Goal: Register for event/course

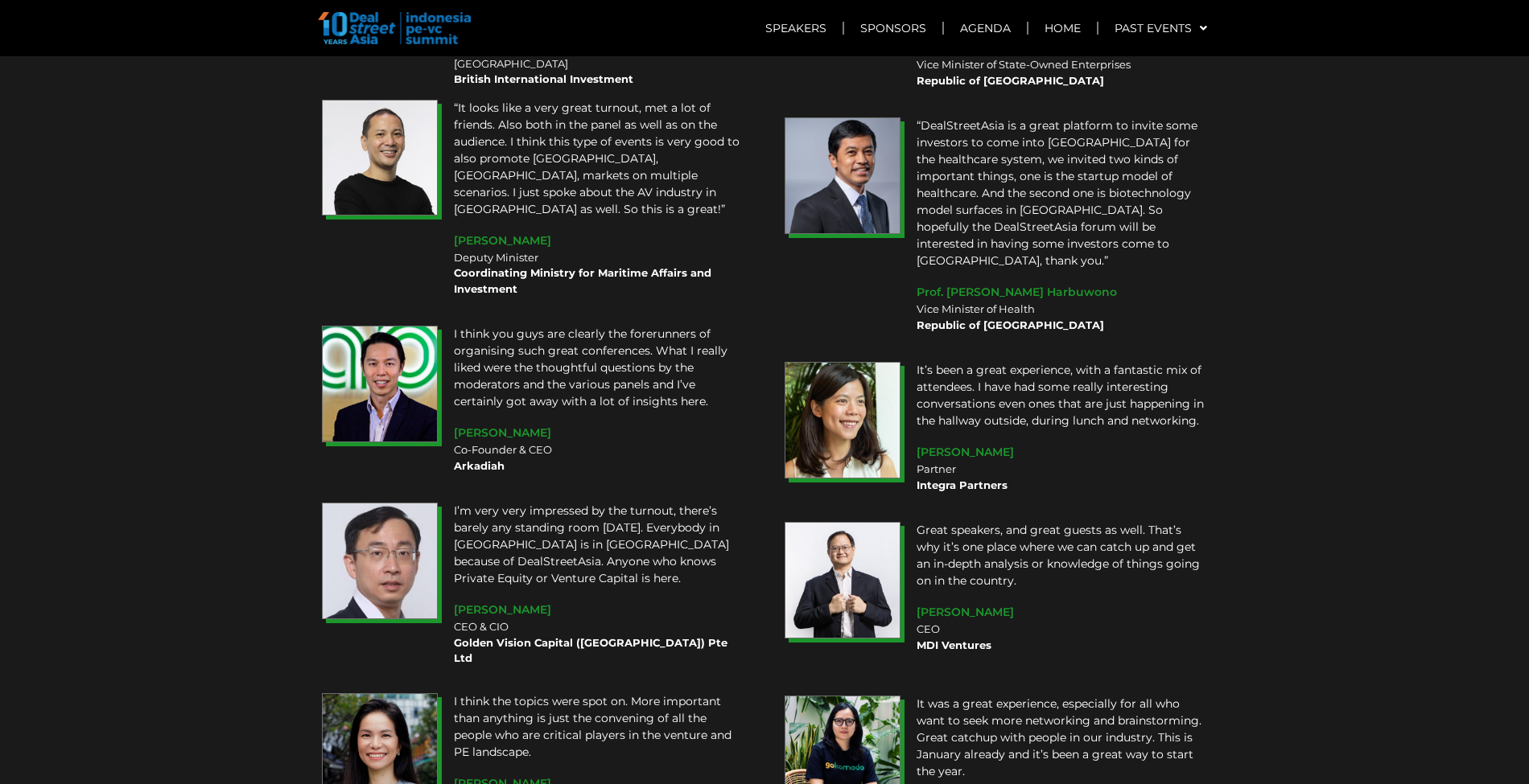
scroll to position [12227, 0]
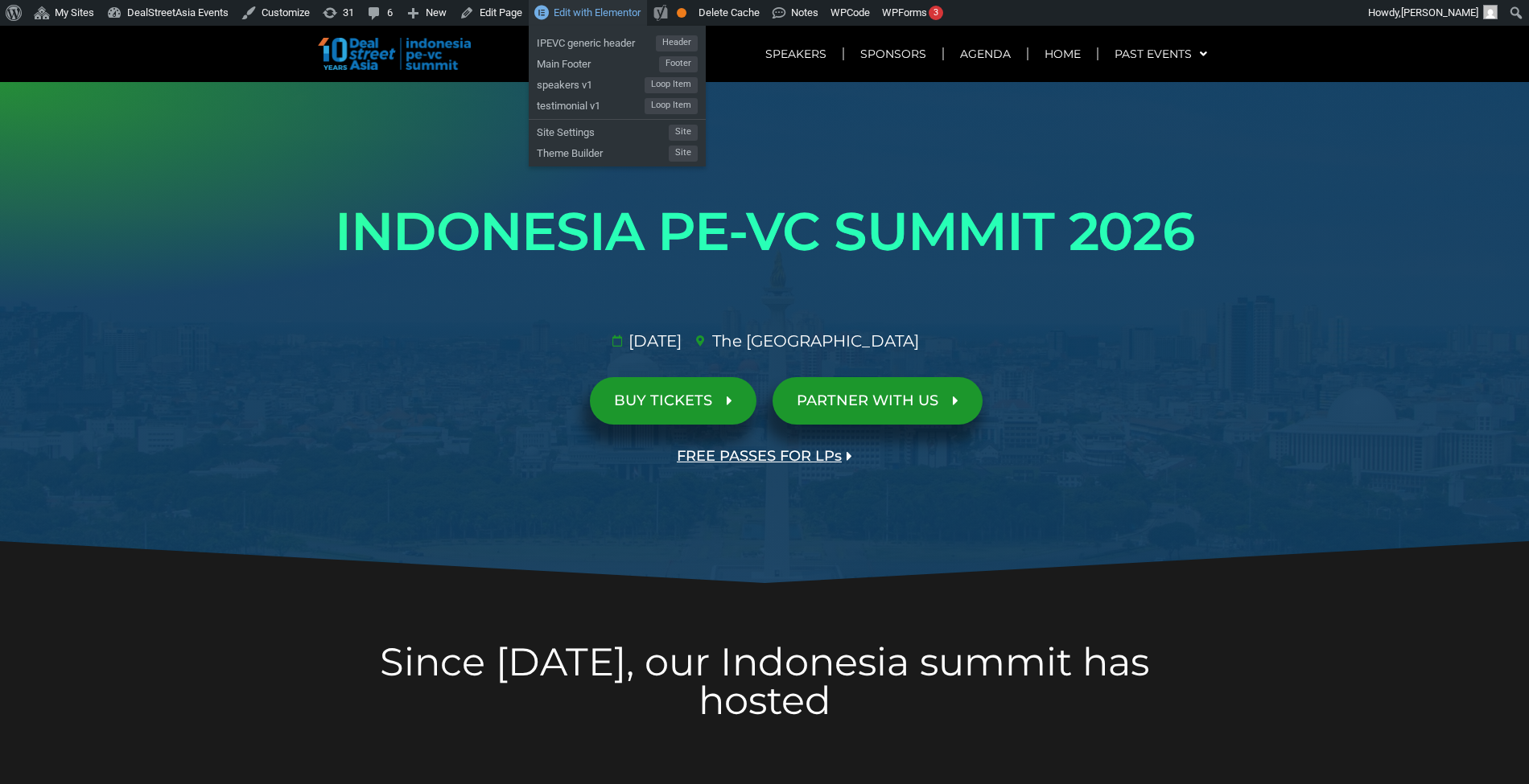
click at [616, 11] on span "Edit with Elementor" at bounding box center [596, 12] width 87 height 12
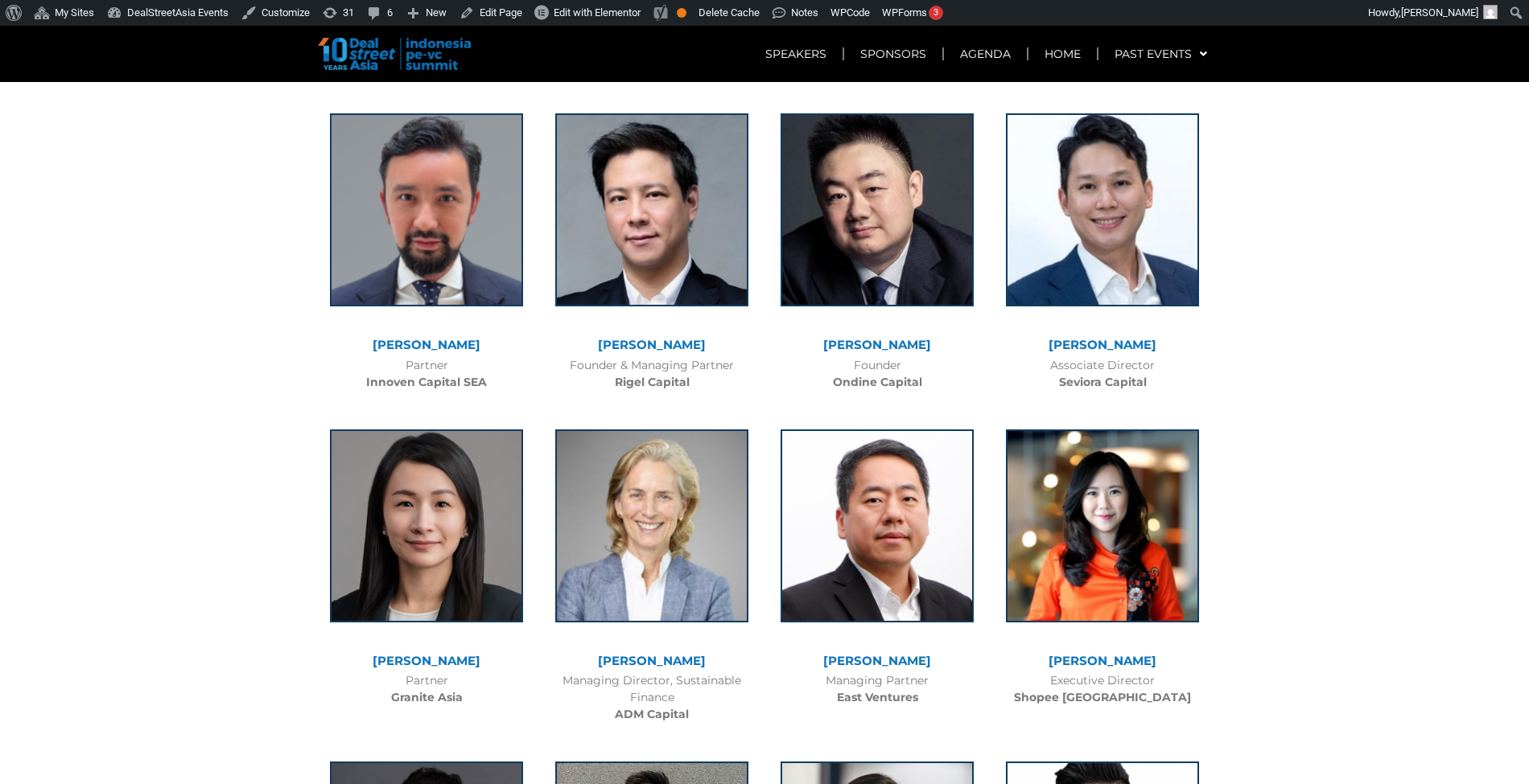
scroll to position [3801, 0]
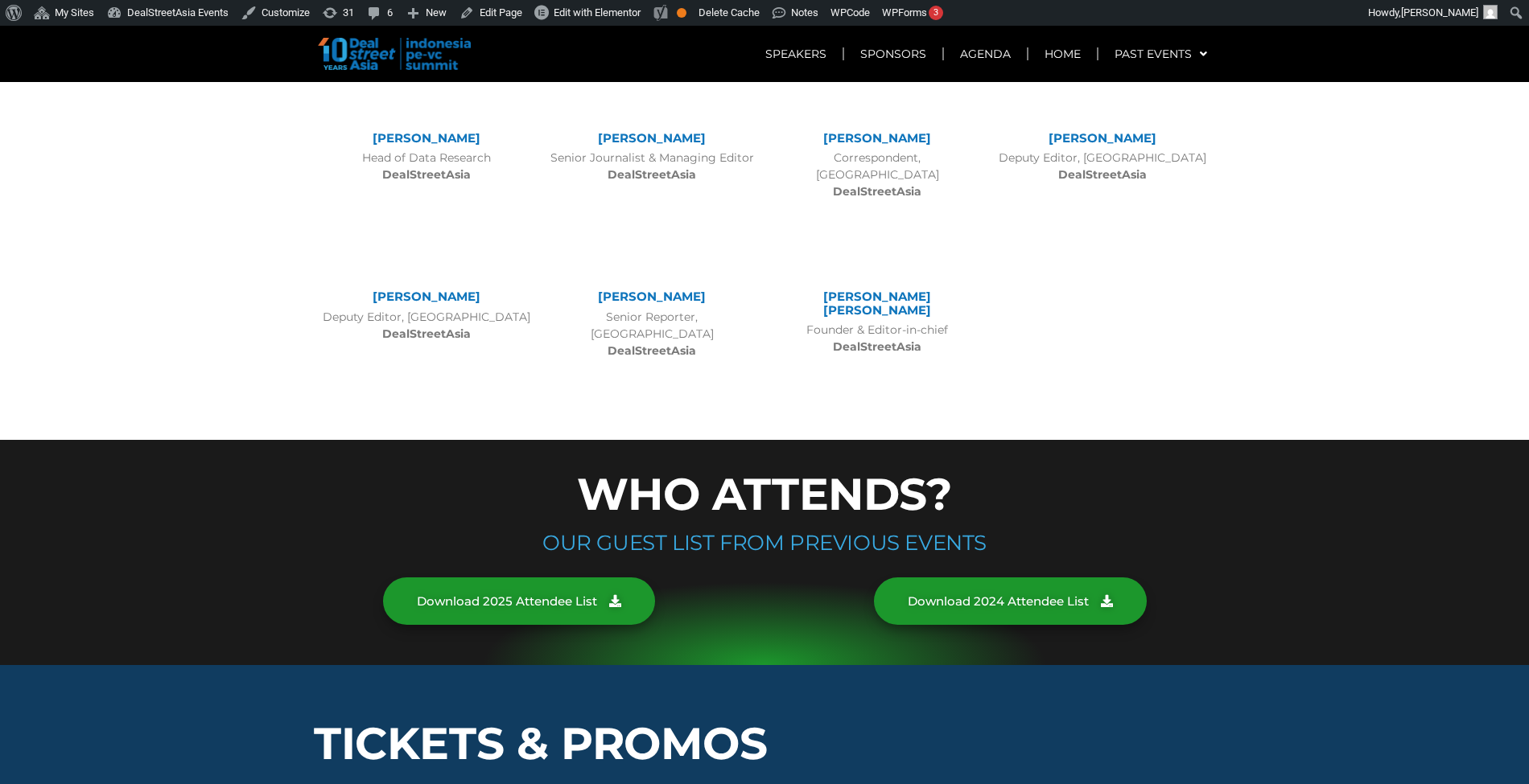
scroll to position [5987, 0]
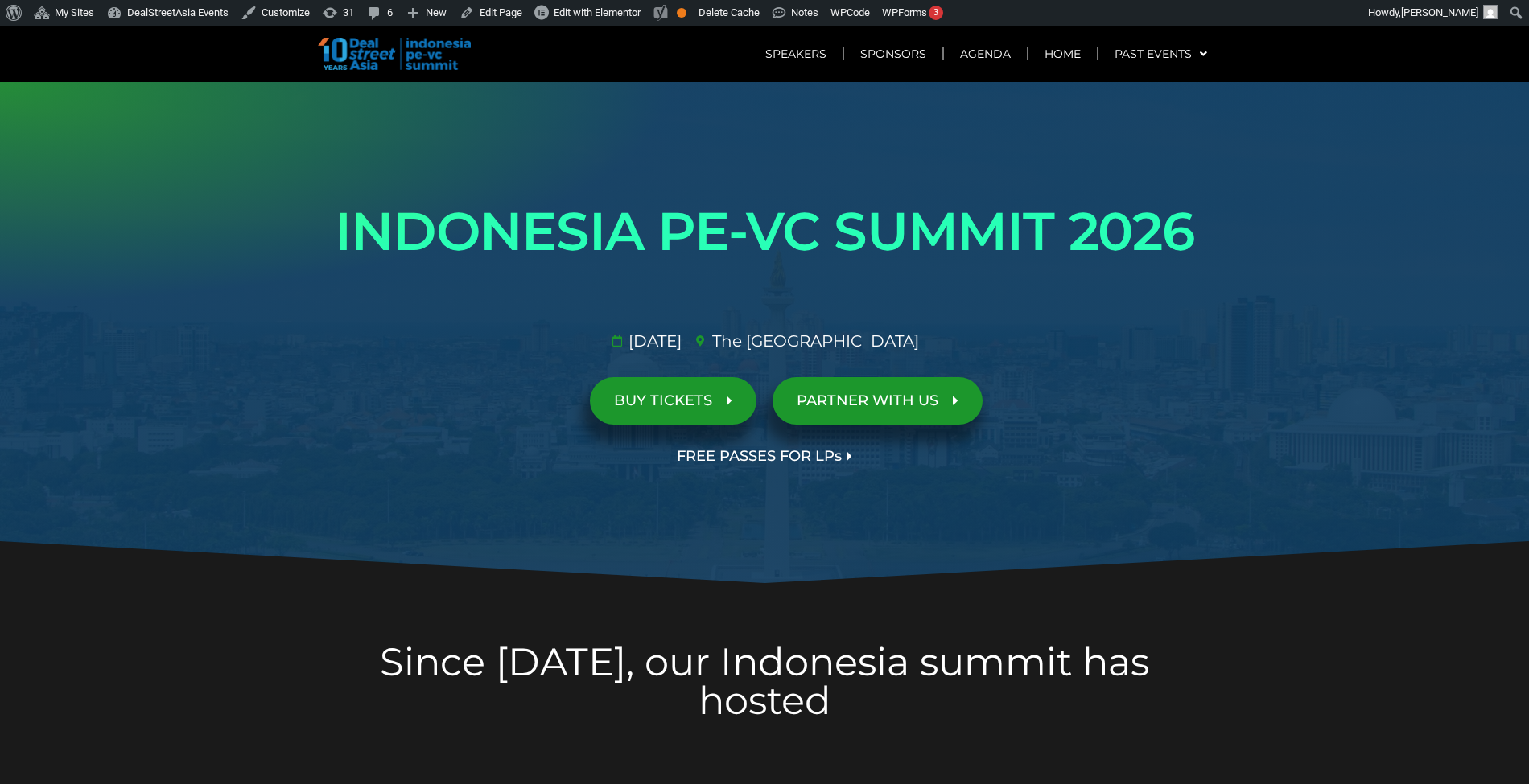
click at [789, 463] on span "FREE PASSES FOR LPs" at bounding box center [759, 457] width 165 height 15
click at [820, 400] on span "PARTNER WITH US" at bounding box center [867, 401] width 142 height 15
click at [697, 407] on span "BUY TICKETS" at bounding box center [663, 401] width 98 height 15
click at [805, 460] on span "FREE PASSES FOR LPs" at bounding box center [759, 457] width 165 height 15
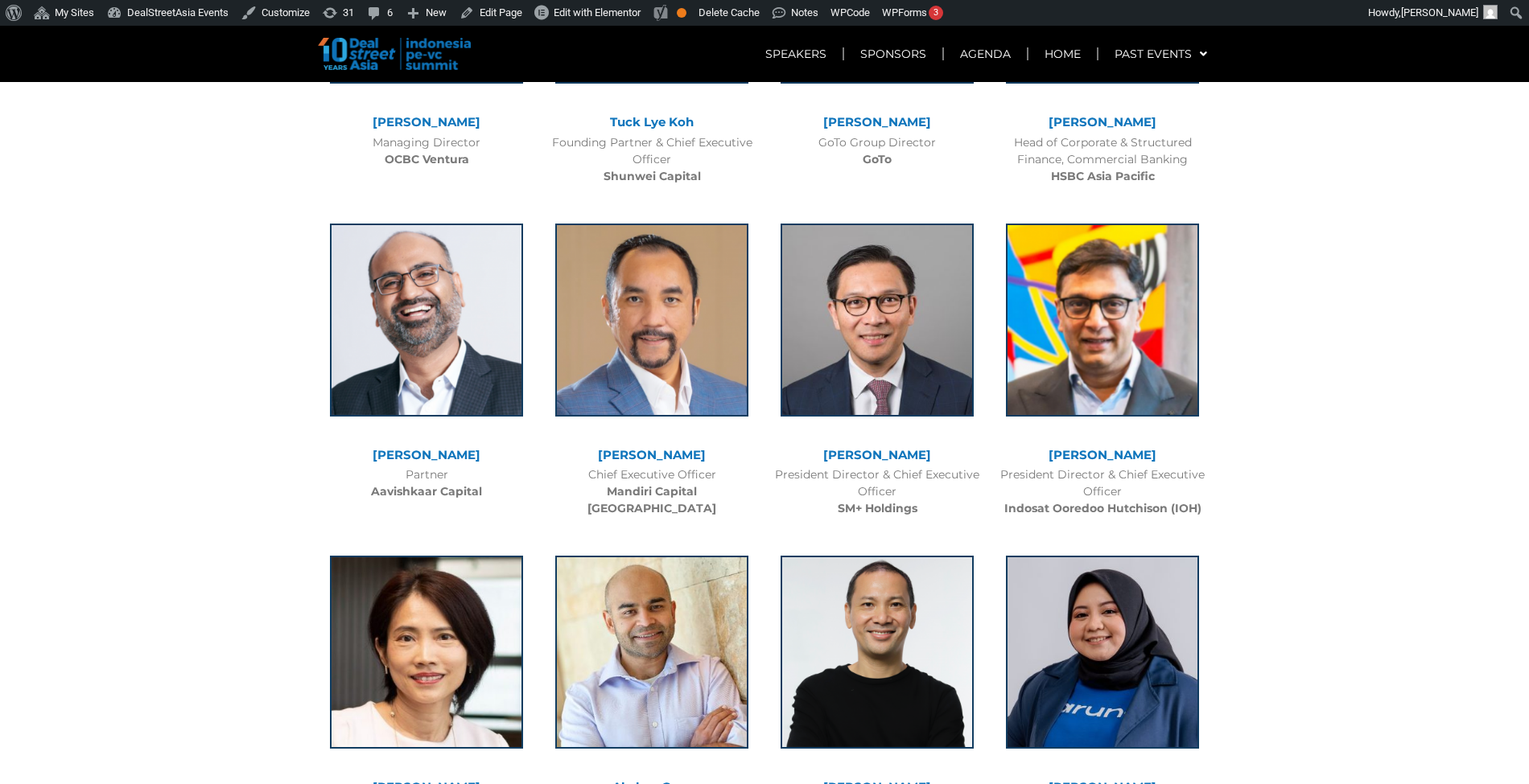
scroll to position [4515, 0]
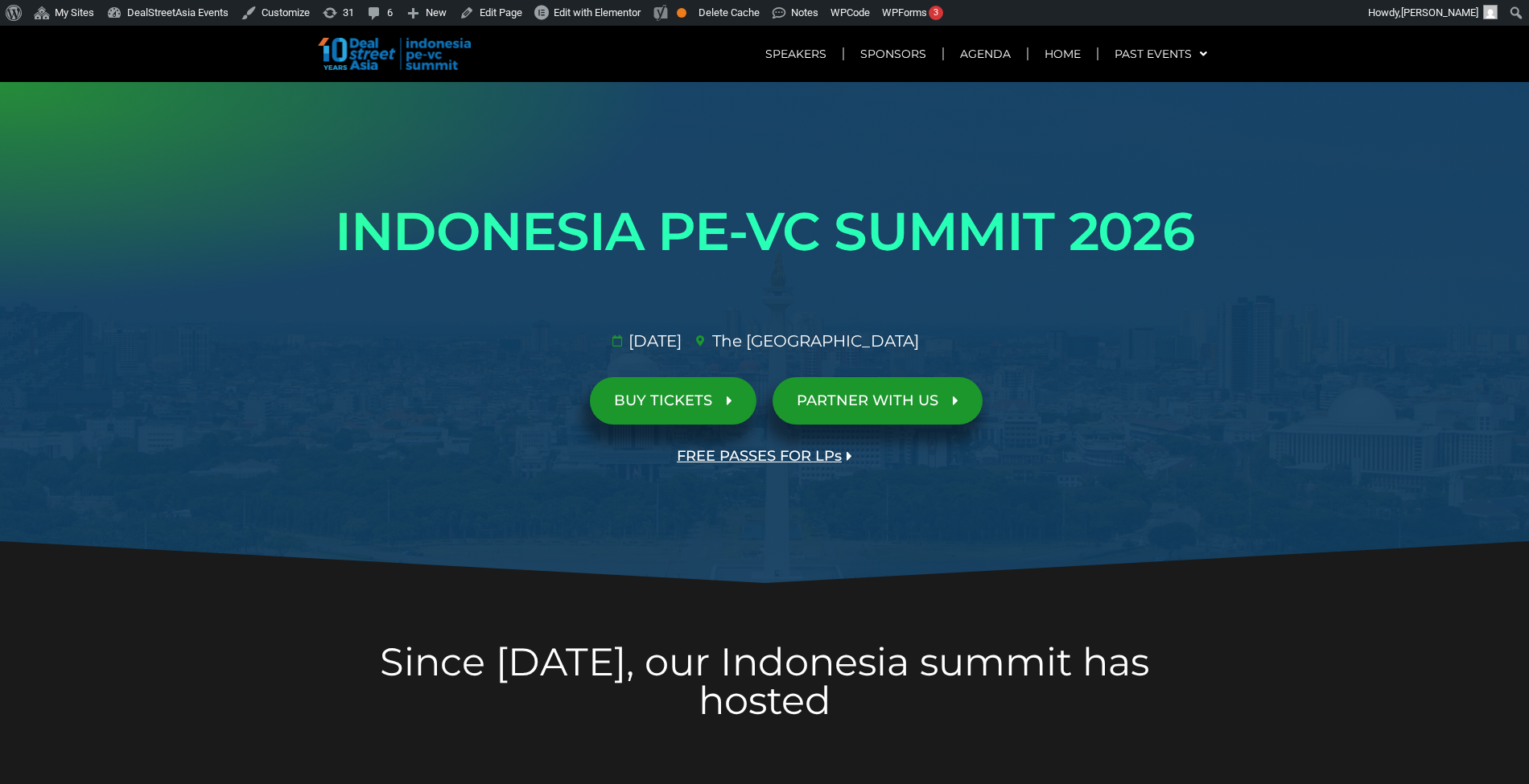
click at [860, 386] on link "PARTNER WITH US" at bounding box center [877, 400] width 210 height 47
click at [874, 420] on link "PARTNER WITH US" at bounding box center [877, 400] width 210 height 47
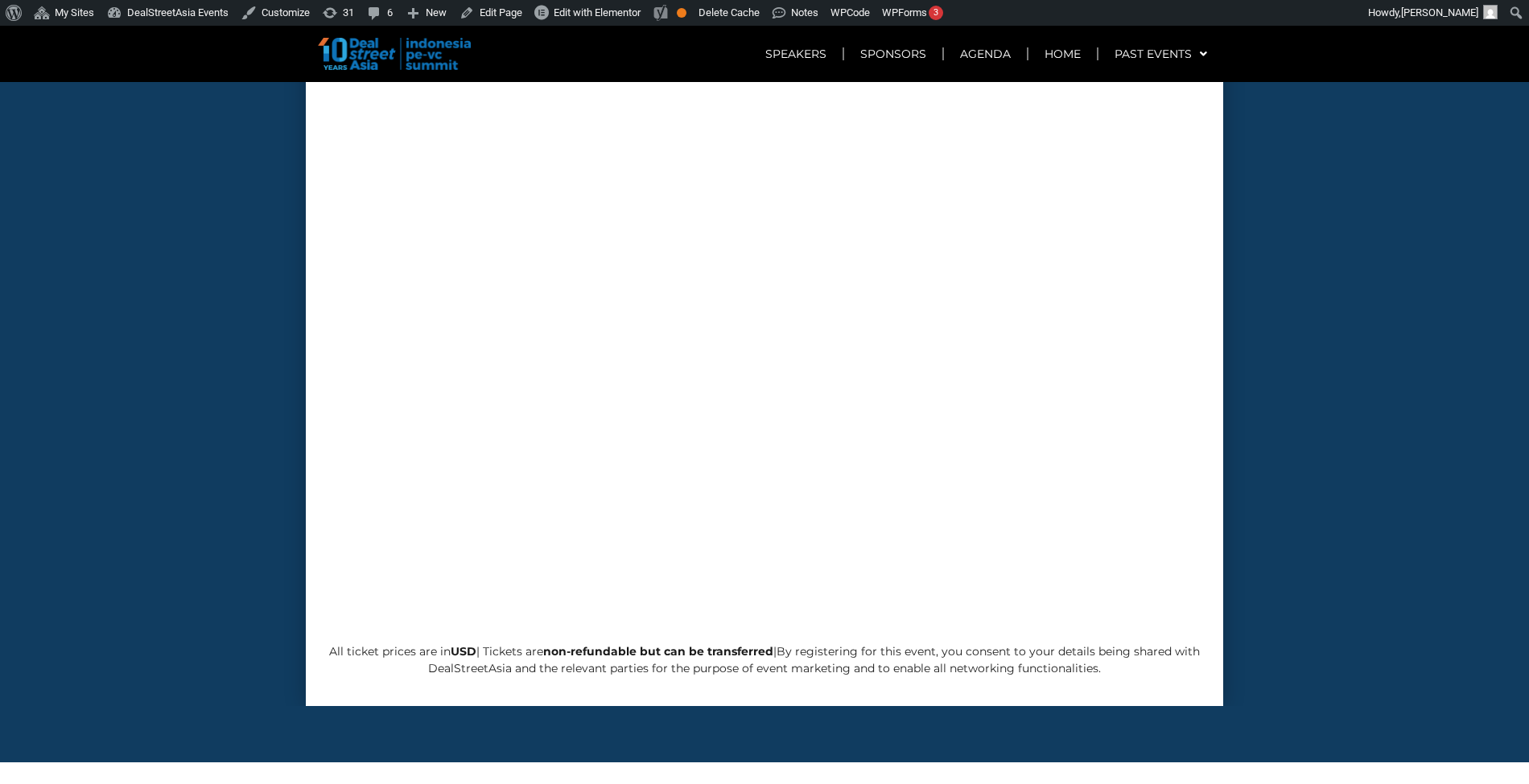
scroll to position [6720, 0]
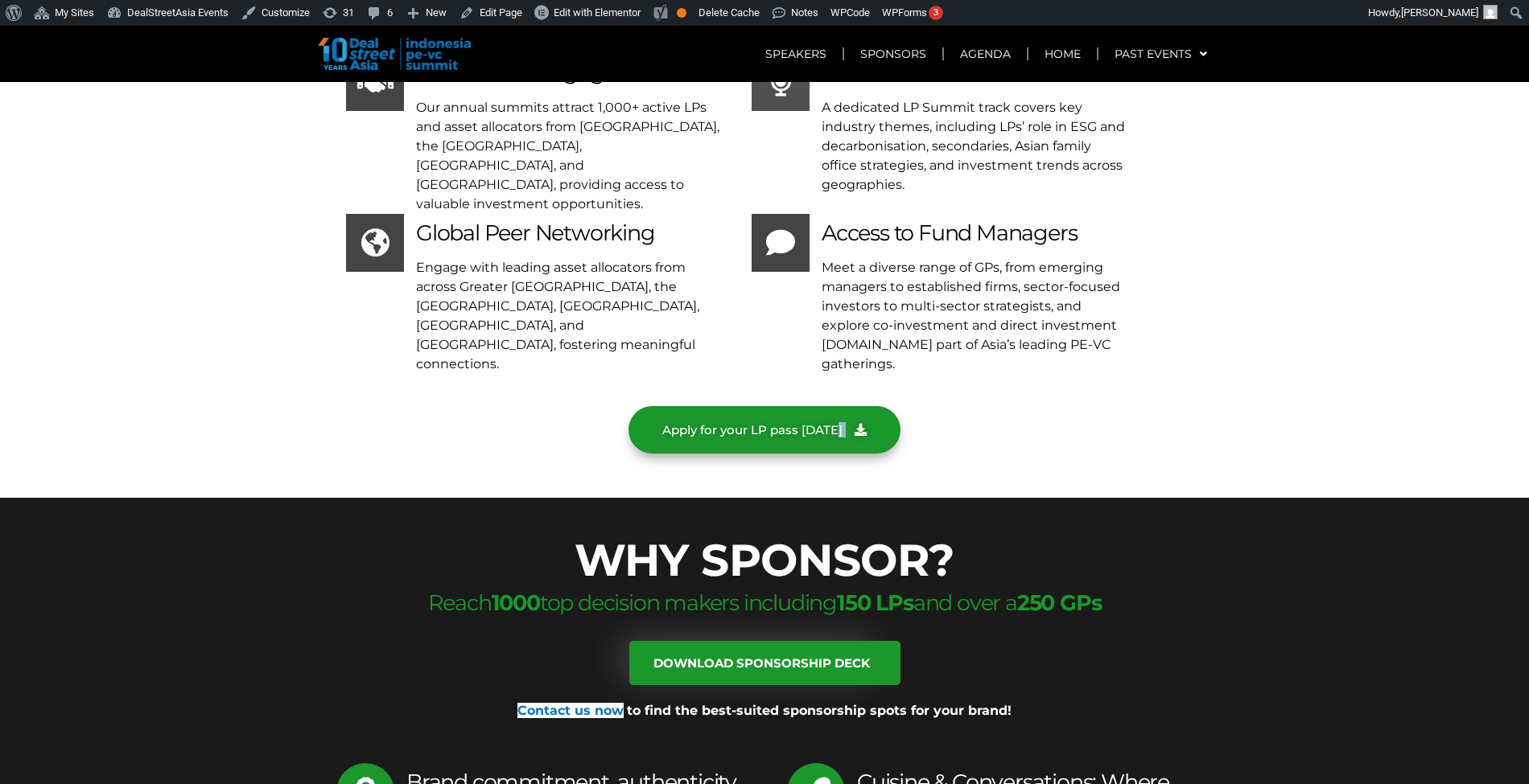
drag, startPoint x: 1526, startPoint y: 367, endPoint x: 1533, endPoint y: 349, distance: 19.3
click at [1528, 349] on html "About WordPress About WordPress WordPress.org Documentation Support Feedback My…" at bounding box center [764, 691] width 1529 height 14771
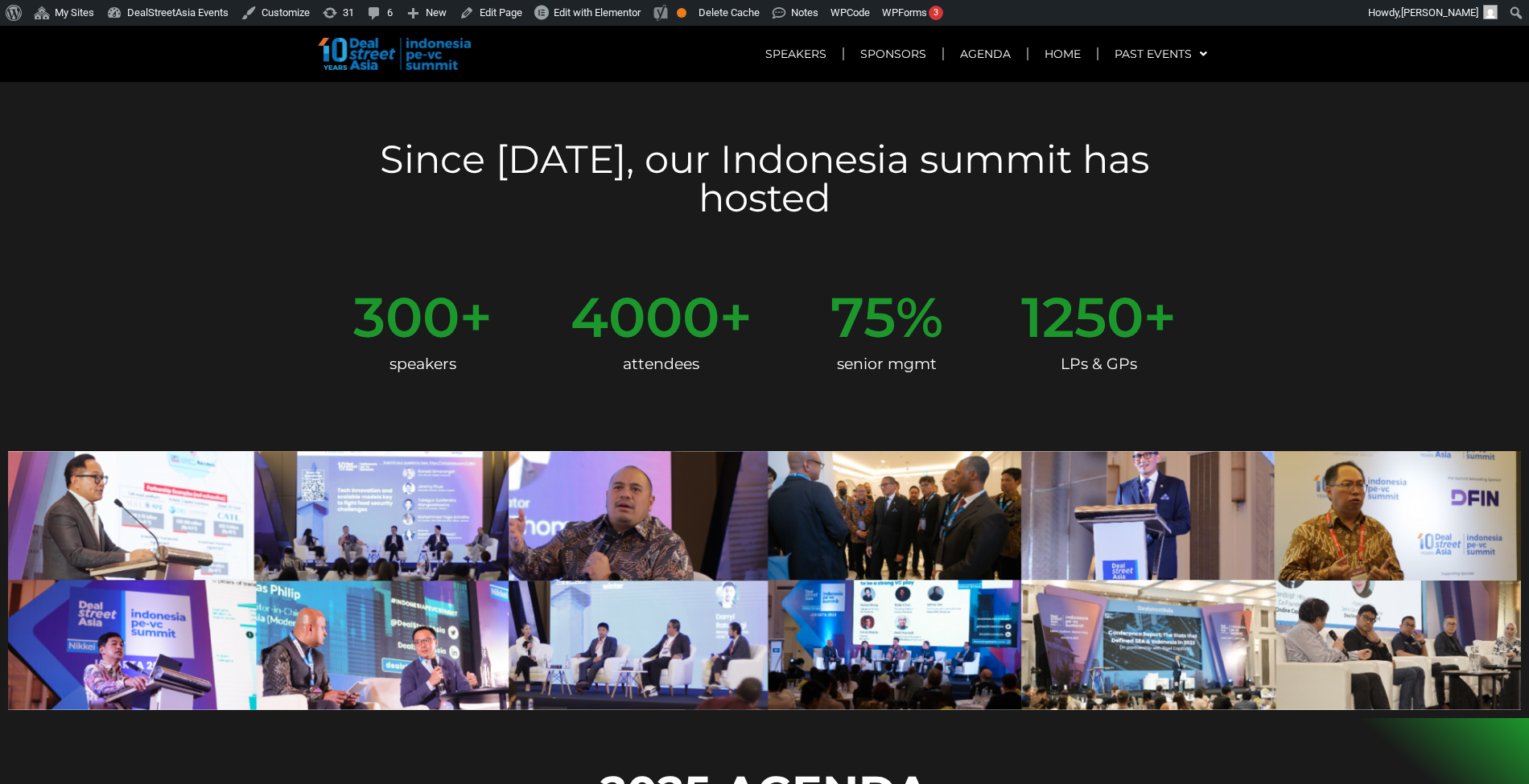
scroll to position [0, 0]
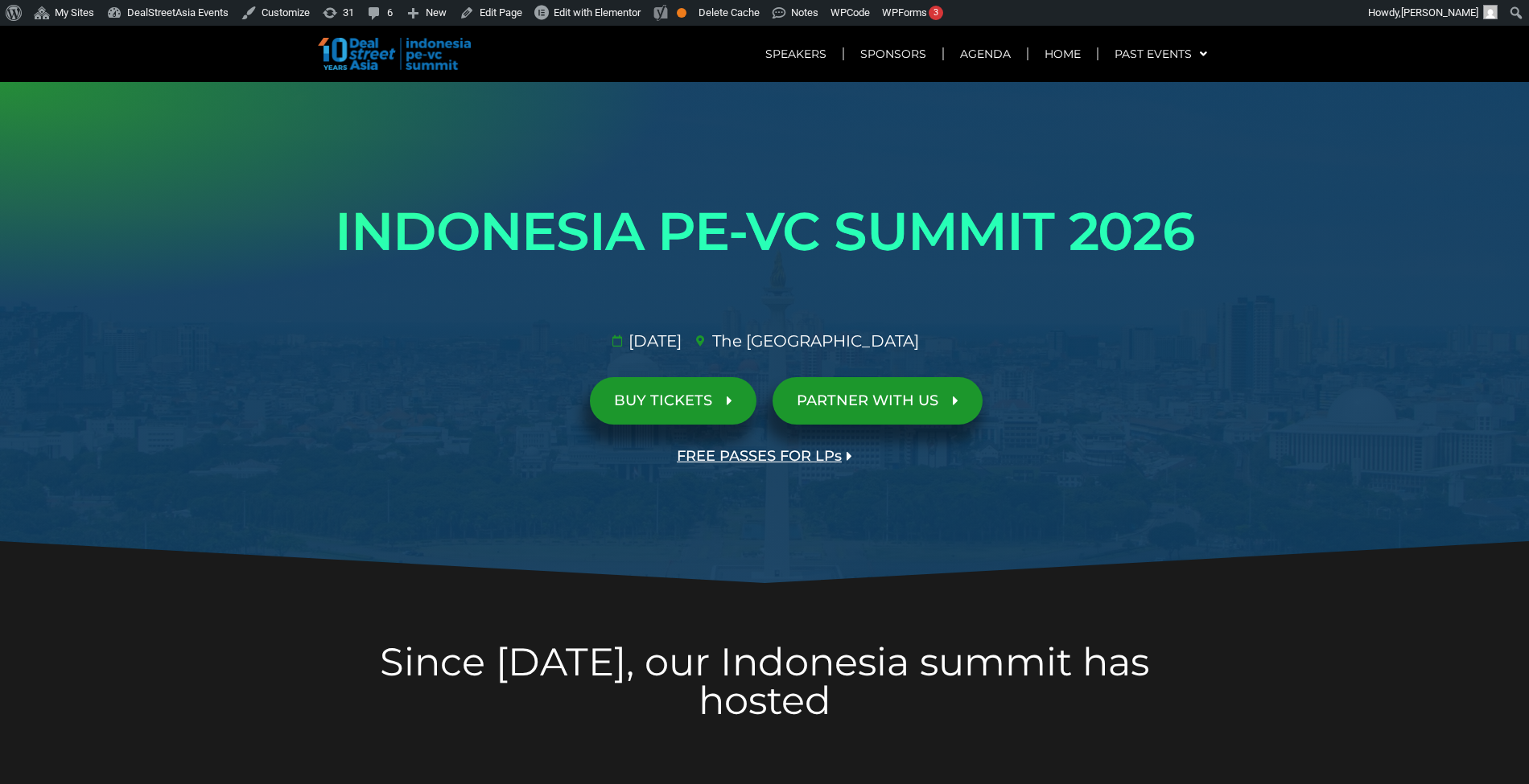
click at [911, 399] on span "PARTNER WITH US" at bounding box center [867, 401] width 142 height 15
click at [684, 414] on link "BUY TICKETS" at bounding box center [673, 400] width 167 height 47
click at [810, 464] on span "FREE PASSES FOR LPs" at bounding box center [759, 457] width 165 height 15
click at [891, 413] on link "PARTNER WITH US" at bounding box center [877, 400] width 210 height 47
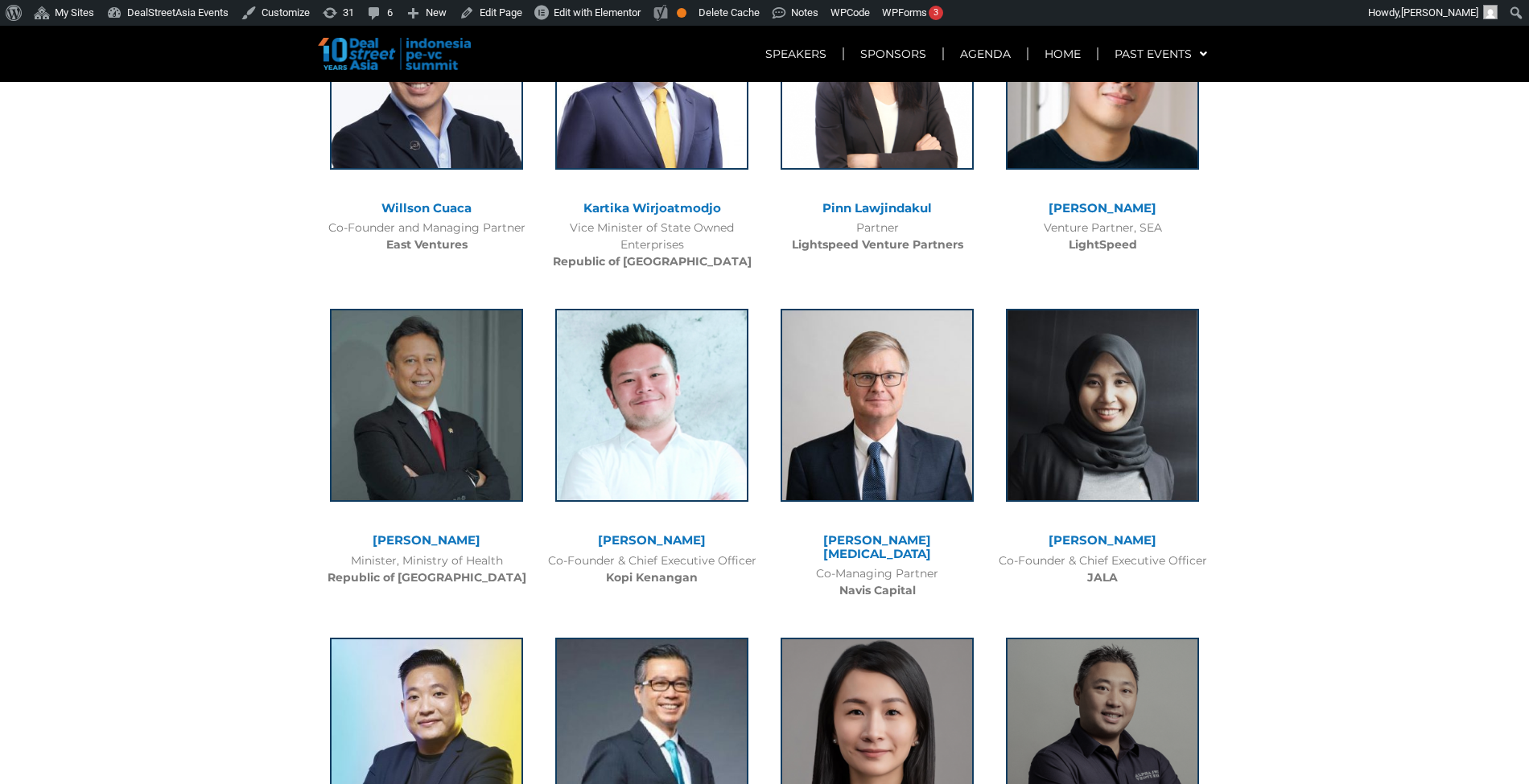
scroll to position [1790, 0]
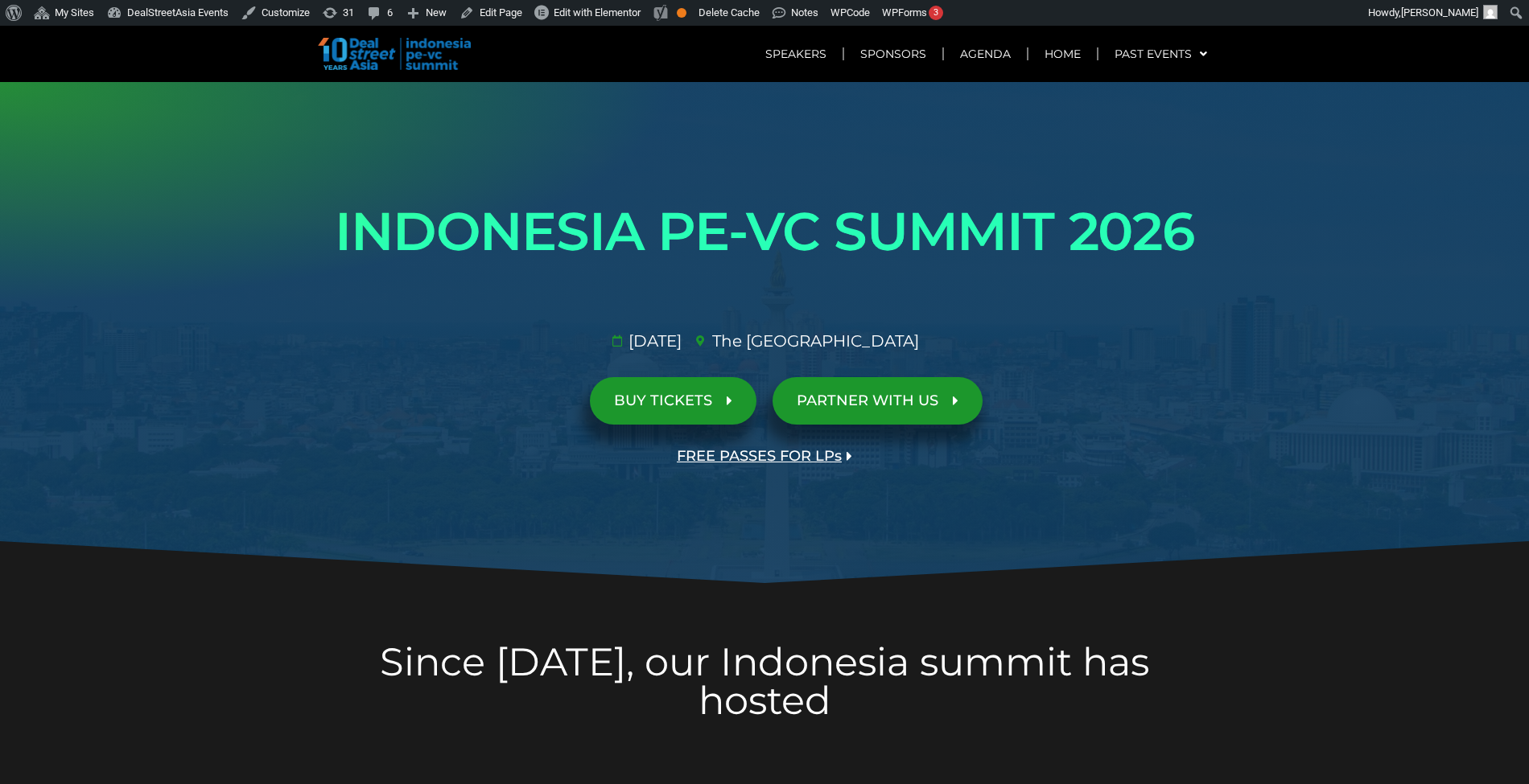
click at [848, 388] on link "PARTNER WITH US" at bounding box center [877, 400] width 210 height 47
click at [673, 389] on link "BUY TICKETS" at bounding box center [673, 400] width 167 height 47
click at [815, 461] on span "FREE PASSES FOR LPs" at bounding box center [759, 457] width 165 height 15
click at [794, 452] on span "FREE PASSES FOR LPs" at bounding box center [759, 457] width 165 height 15
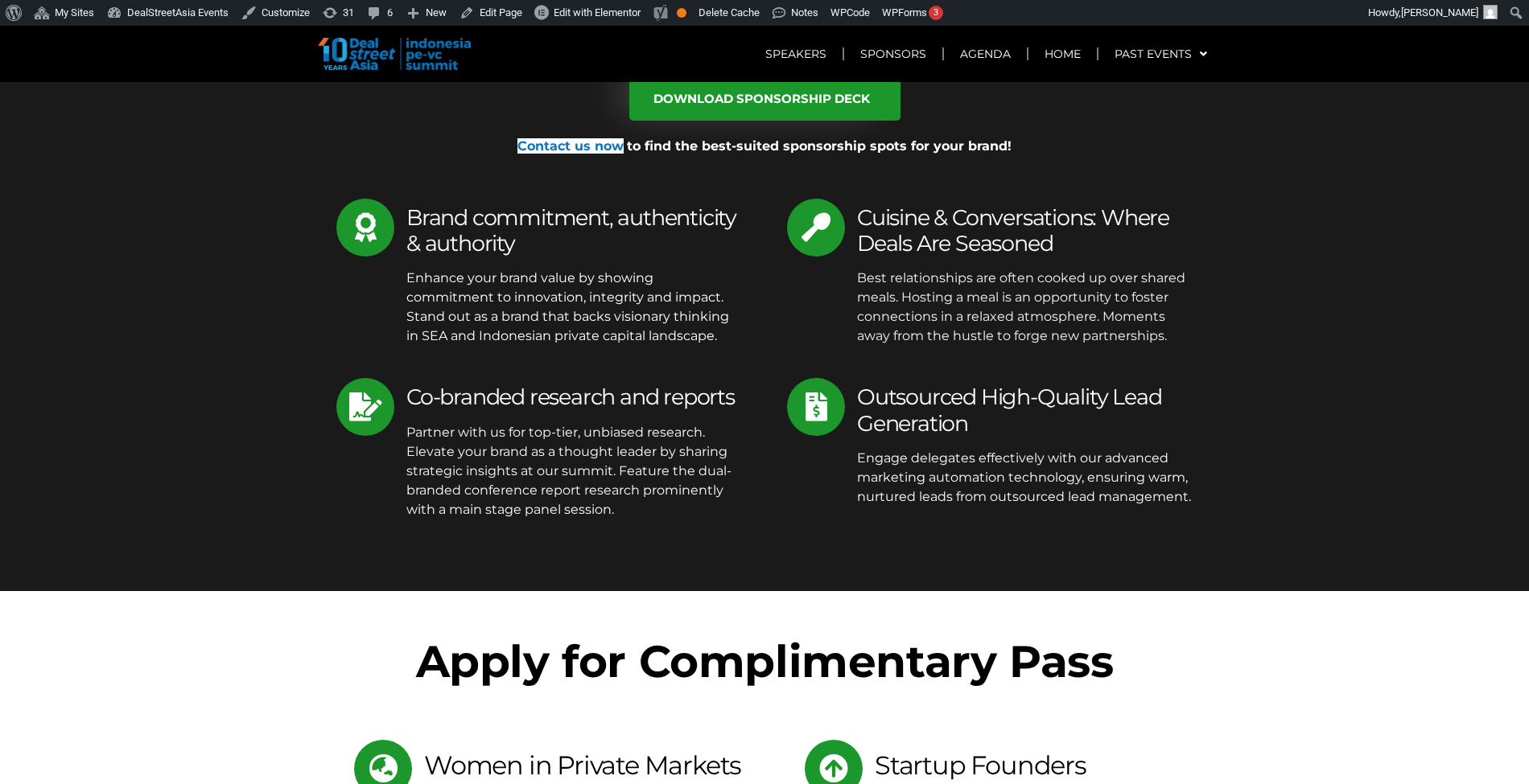
scroll to position [7661, 0]
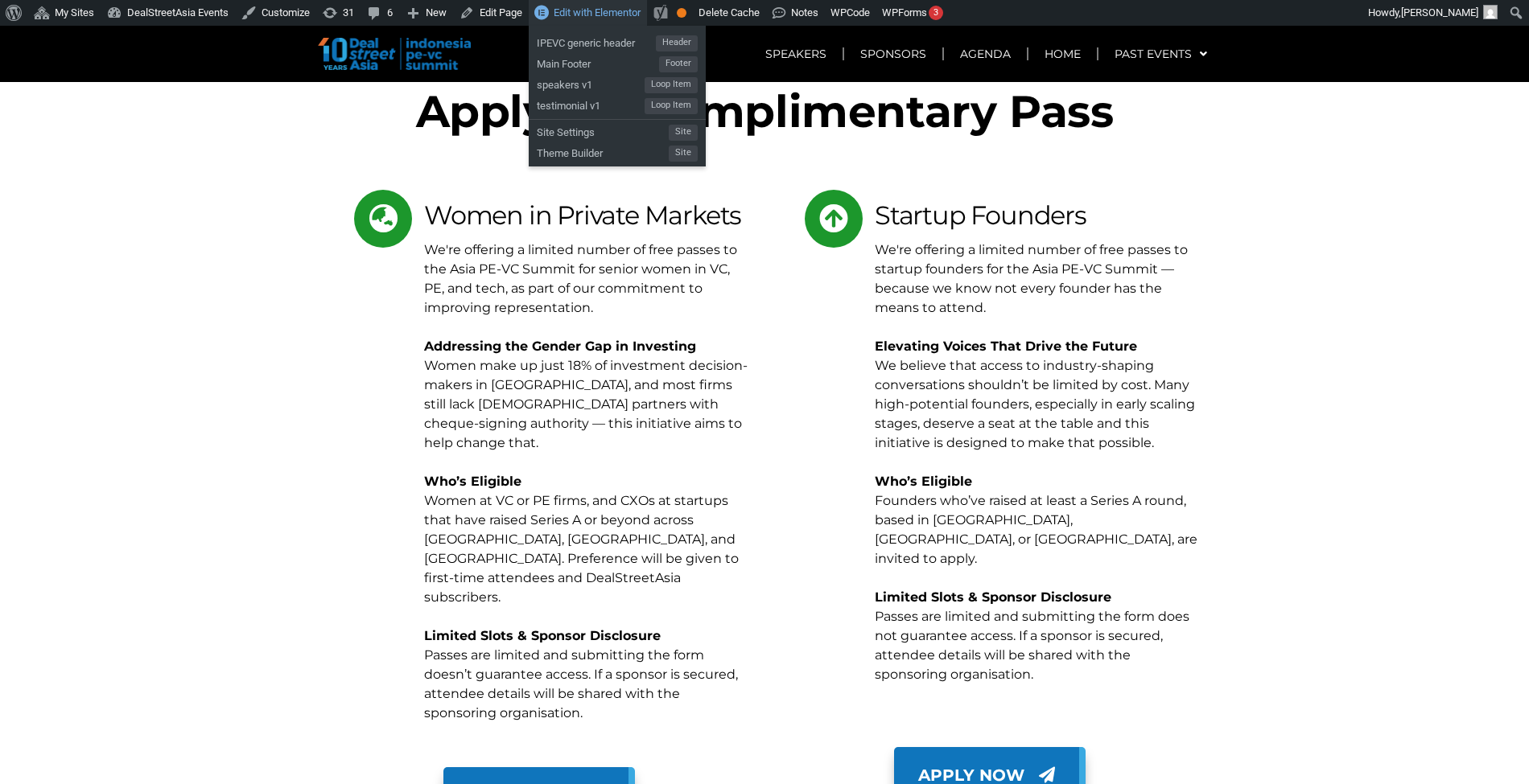
click at [609, 12] on span "Edit with Elementor" at bounding box center [596, 12] width 87 height 12
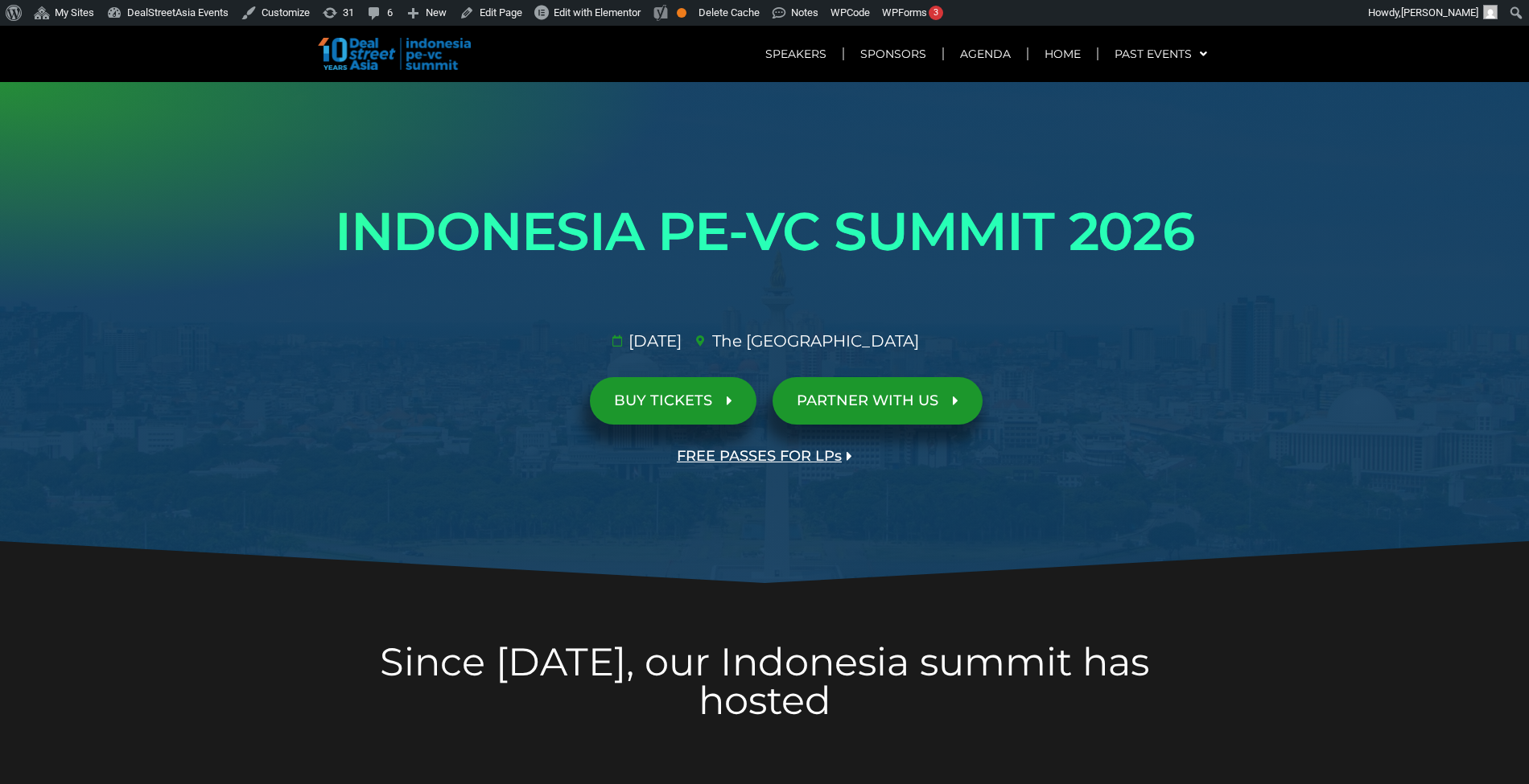
click at [789, 442] on link "FREE PASSES FOR LPs" at bounding box center [764, 456] width 223 height 47
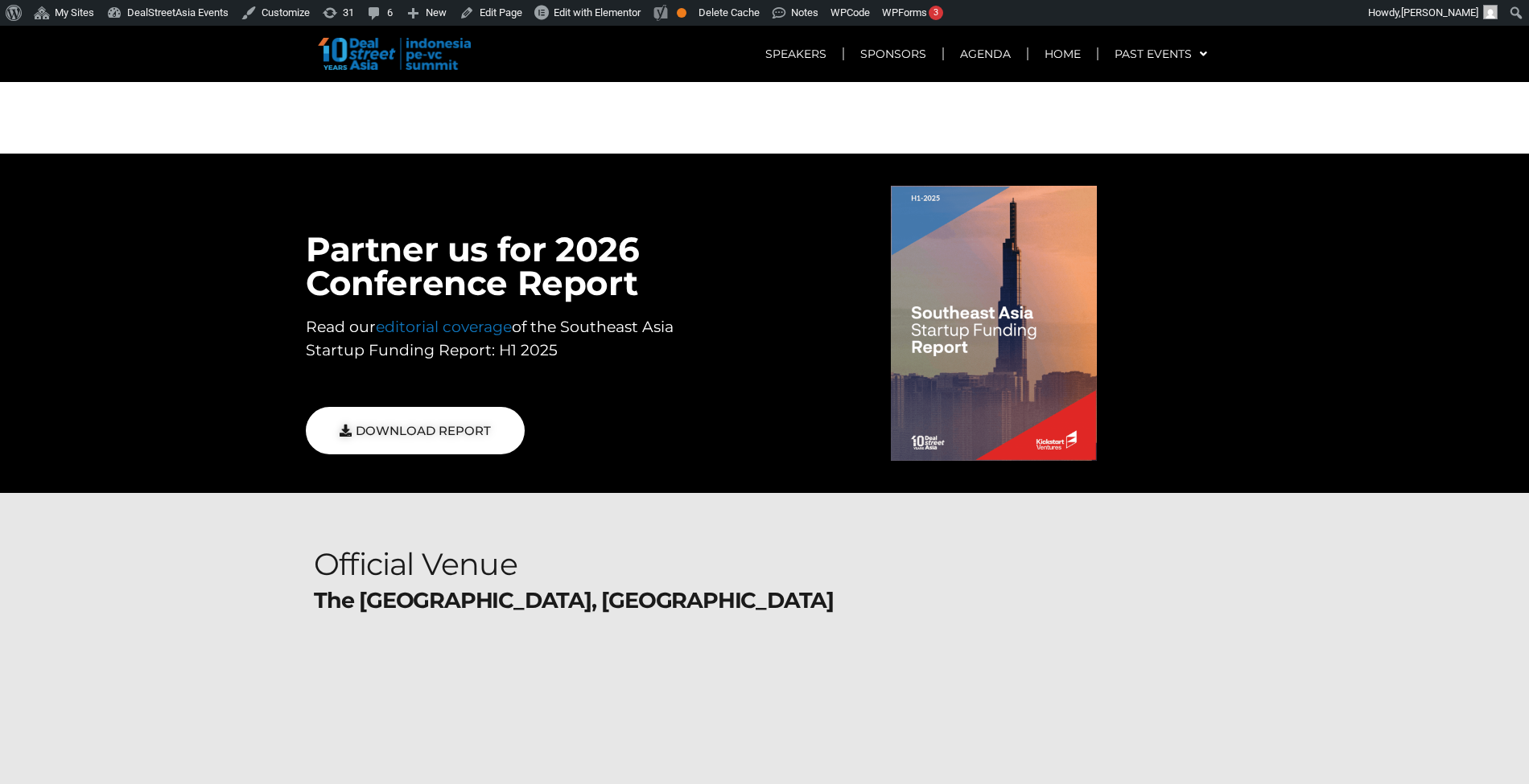
scroll to position [7832, 0]
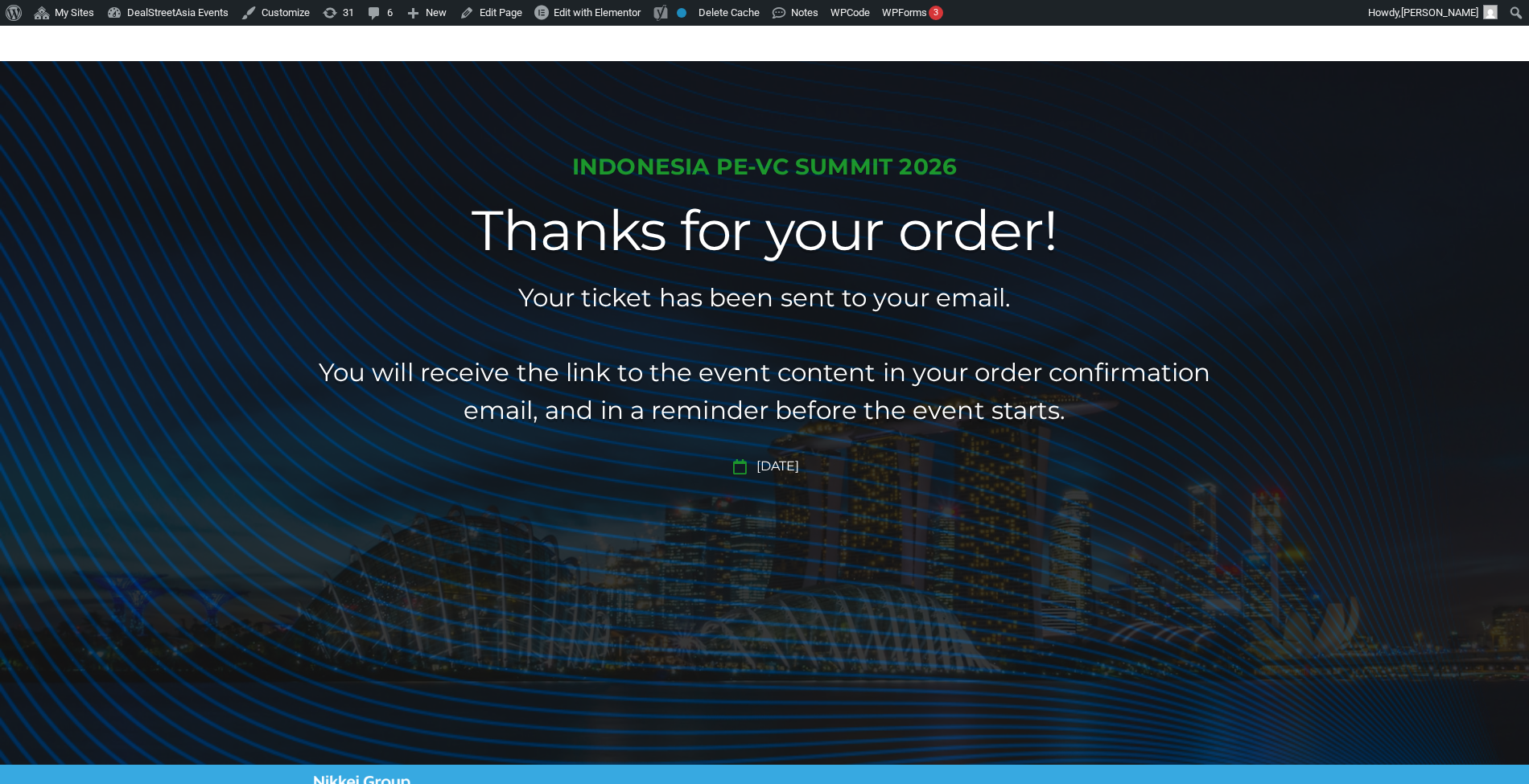
scroll to position [55, 0]
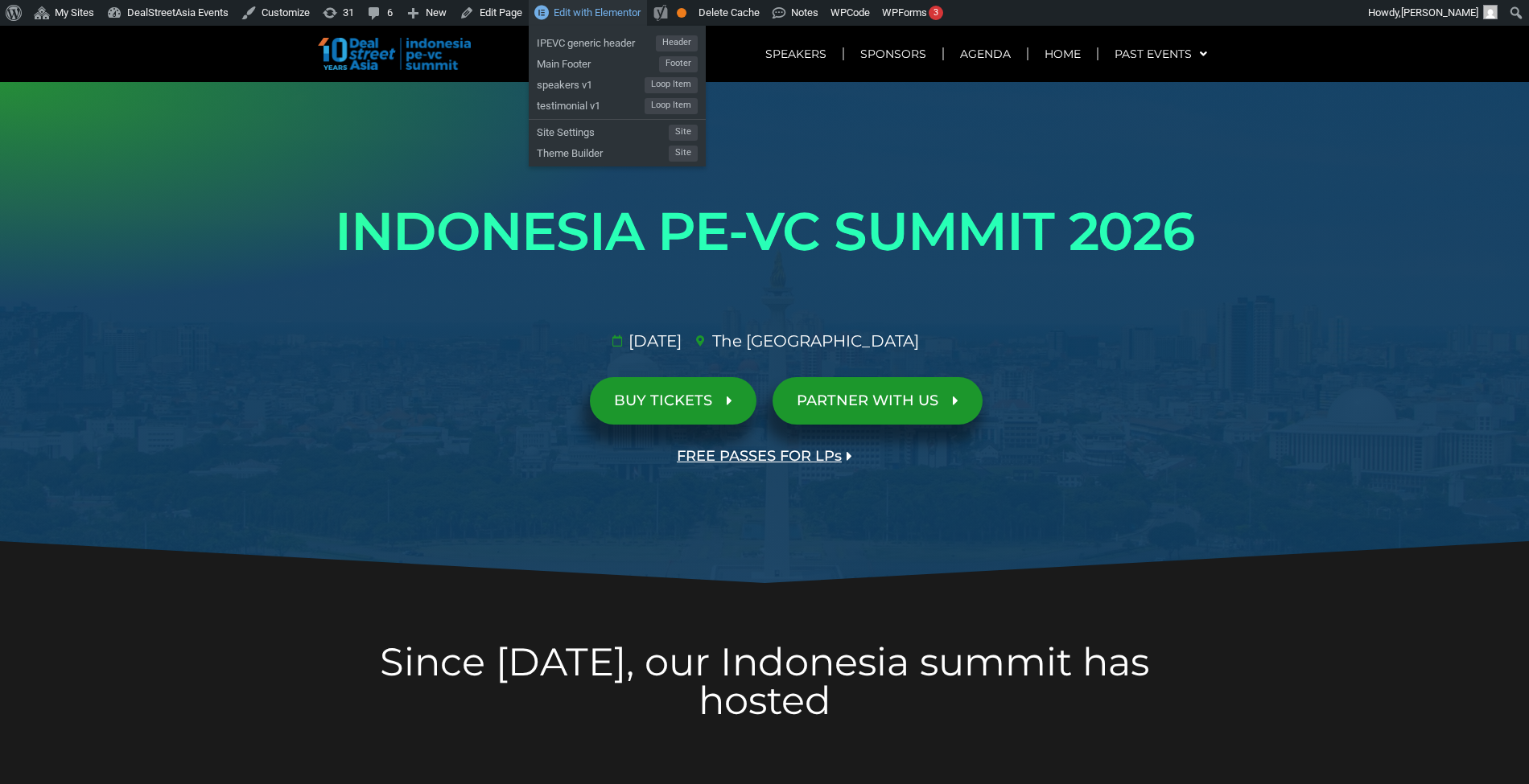
click at [610, 15] on span "Edit with Elementor" at bounding box center [596, 12] width 87 height 12
